Goal: Navigation & Orientation: Find specific page/section

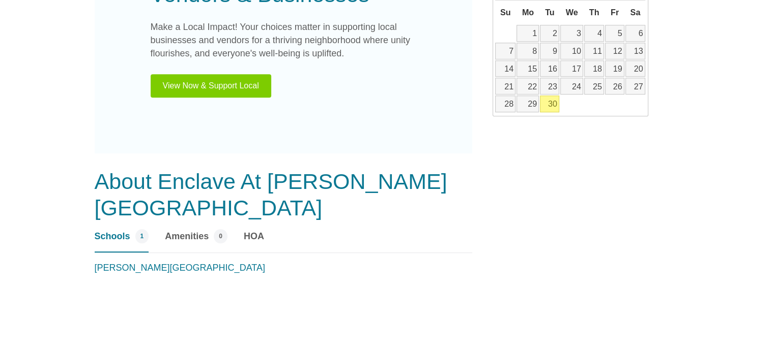
scroll to position [644, 0]
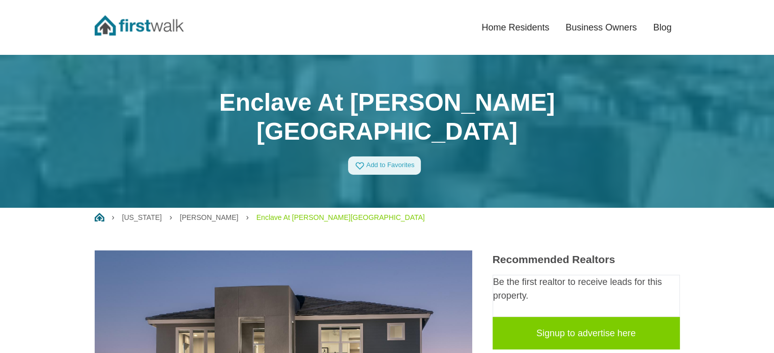
click at [514, 22] on link "Home Residents" at bounding box center [515, 27] width 84 height 22
click at [256, 214] on link "Enclave At [PERSON_NAME][GEOGRAPHIC_DATA]" at bounding box center [340, 218] width 168 height 8
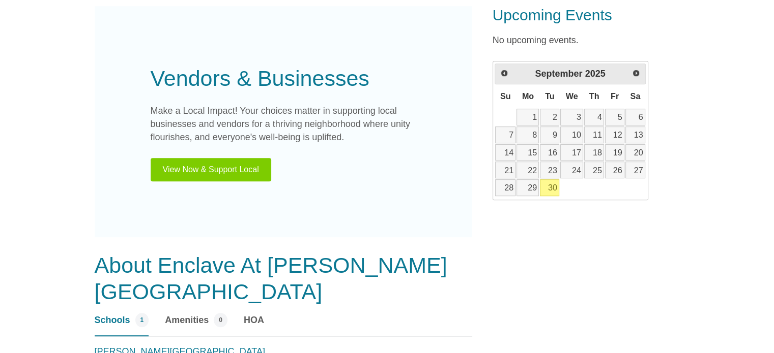
scroll to position [610, 0]
